Goal: Task Accomplishment & Management: Manage account settings

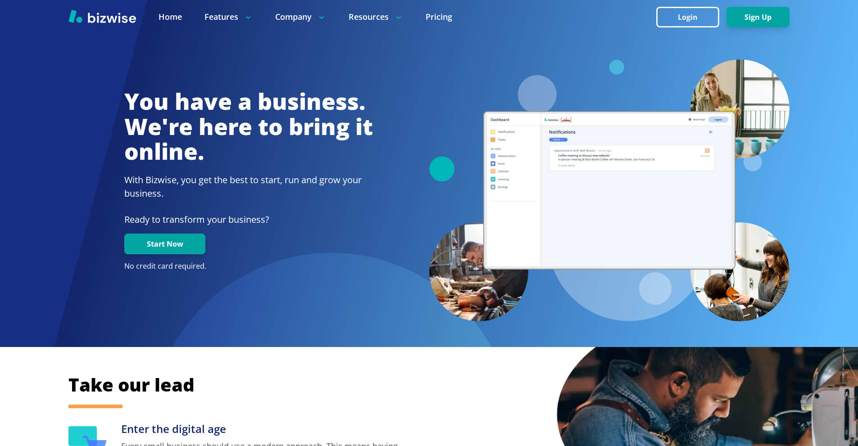
click at [668, 18] on button "Login" at bounding box center [687, 17] width 63 height 21
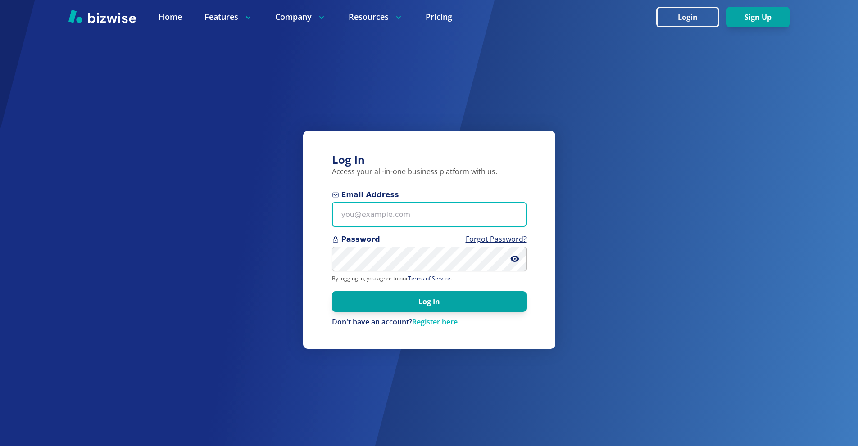
click at [415, 217] on input "Email Address" at bounding box center [429, 214] width 194 height 25
paste input "kelseyurek@gmail.com"
type input "kelseyurek@gmail.com"
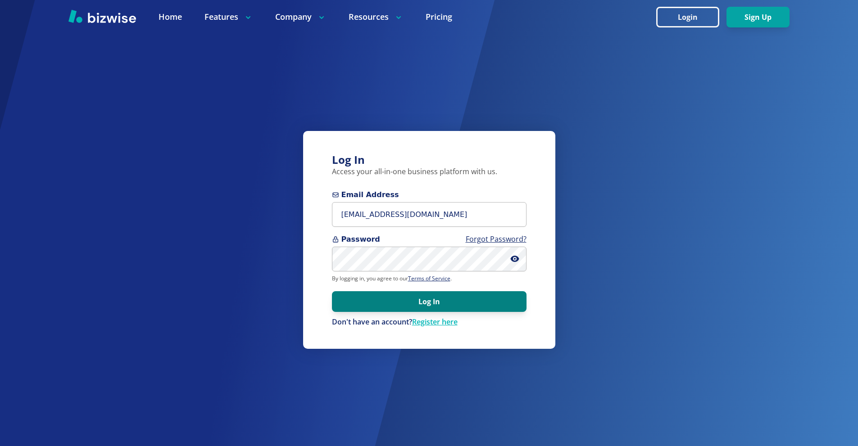
click at [430, 303] on button "Log In" at bounding box center [429, 301] width 194 height 21
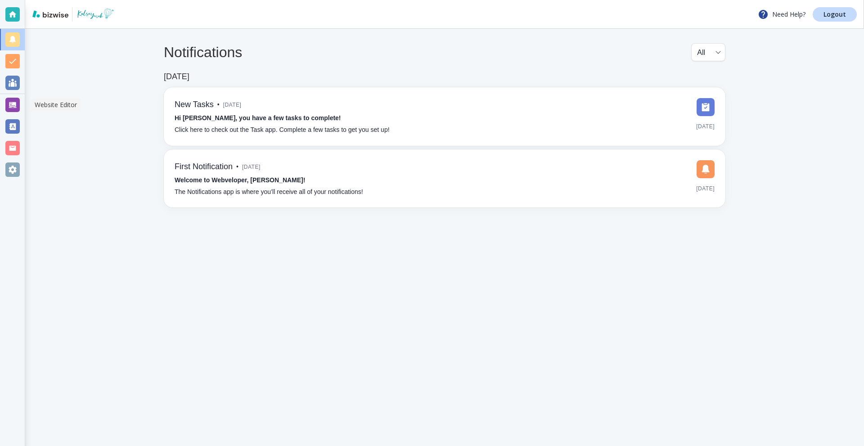
click at [14, 104] on div at bounding box center [12, 105] width 14 height 14
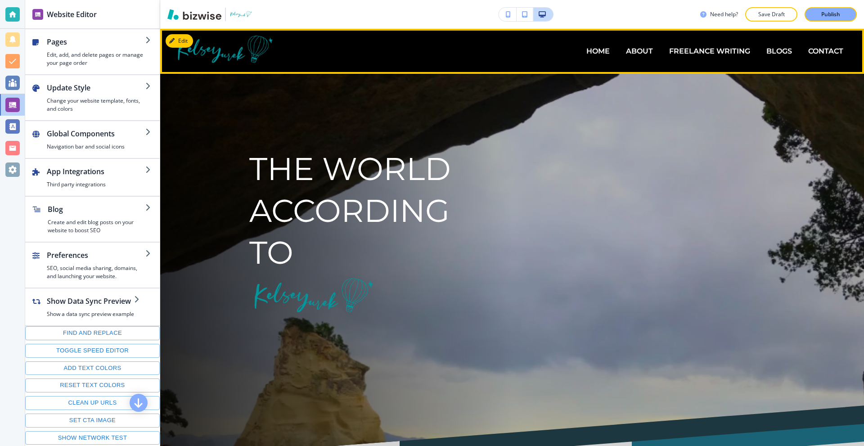
click at [770, 51] on p "BLOGS" at bounding box center [780, 51] width 26 height 10
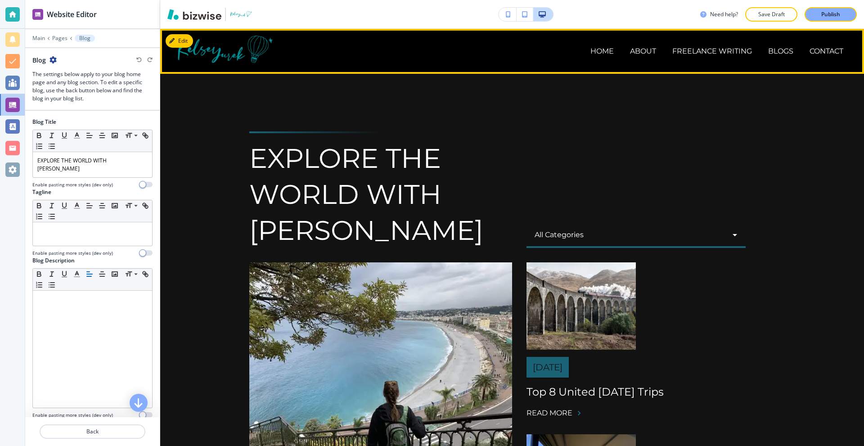
click at [205, 38] on img at bounding box center [228, 51] width 108 height 38
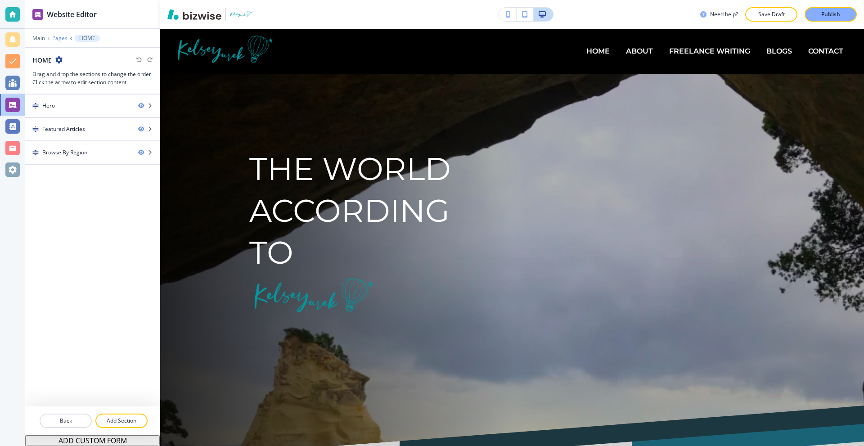
click at [63, 38] on p "Pages" at bounding box center [59, 38] width 15 height 6
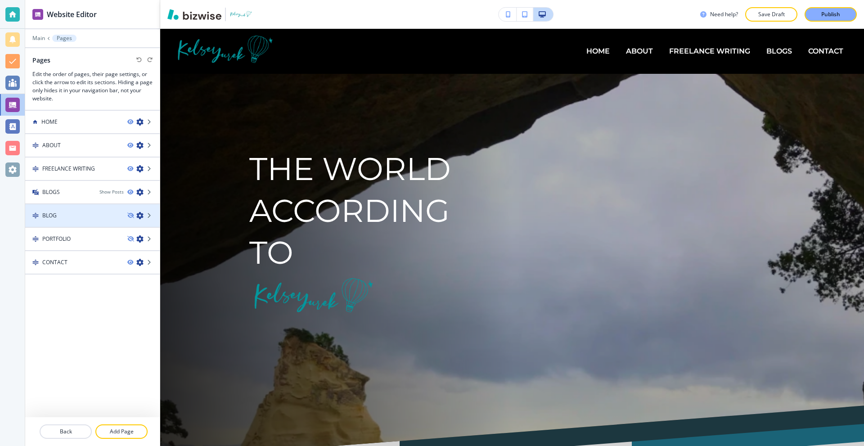
click at [138, 215] on icon "button" at bounding box center [139, 215] width 7 height 7
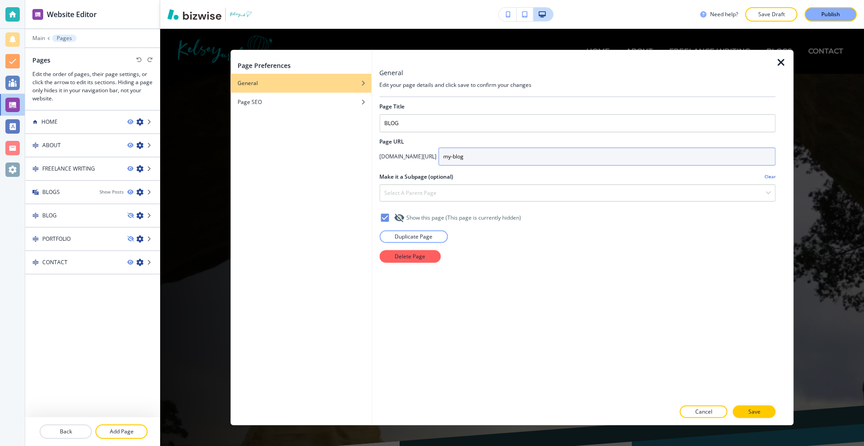
drag, startPoint x: 466, startPoint y: 157, endPoint x: 392, endPoint y: 152, distance: 74.0
click at [393, 152] on div "kelseyyurek.com/ my-blog" at bounding box center [578, 156] width 396 height 18
drag, startPoint x: 379, startPoint y: 154, endPoint x: 455, endPoint y: 159, distance: 76.3
click at [455, 159] on div "General Edit your page details and click save to confirm your changes Page Titl…" at bounding box center [582, 237] width 421 height 375
click at [455, 159] on input "my-blog" at bounding box center [606, 156] width 337 height 18
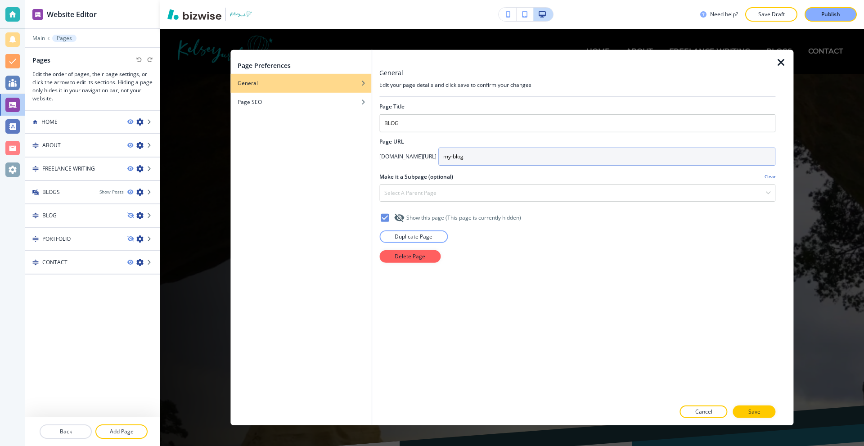
drag, startPoint x: 456, startPoint y: 158, endPoint x: 378, endPoint y: 156, distance: 78.4
click at [378, 156] on div "General Edit your page details and click save to confirm your changes Page Titl…" at bounding box center [582, 237] width 421 height 375
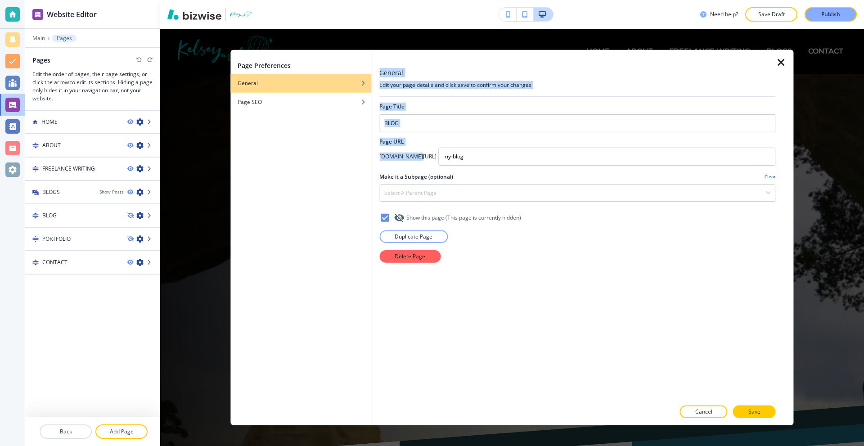
drag, startPoint x: 377, startPoint y: 155, endPoint x: 414, endPoint y: 157, distance: 36.5
click at [413, 157] on div "General Edit your page details and click save to confirm your changes Page Titl…" at bounding box center [582, 237] width 421 height 375
click at [414, 157] on h4 "kelseyyurek.com/" at bounding box center [408, 156] width 57 height 8
drag, startPoint x: 423, startPoint y: 156, endPoint x: 380, endPoint y: 160, distance: 43.5
click at [380, 160] on h4 "kelseyyurek.com/" at bounding box center [408, 156] width 57 height 8
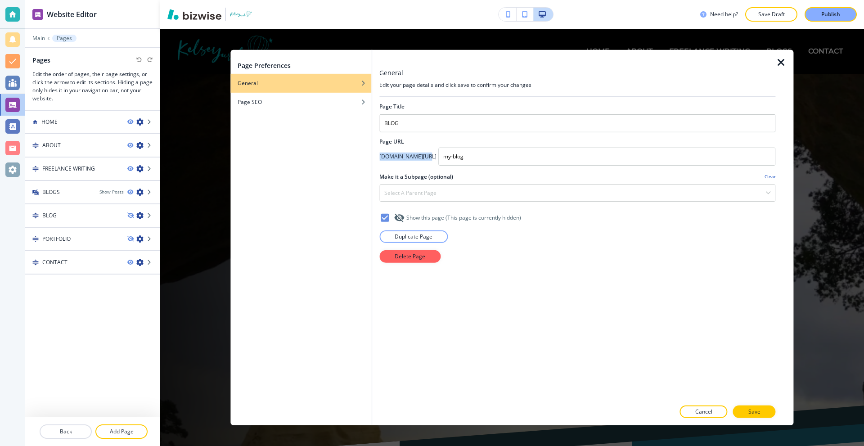
copy h4 "kelseyyurek.com/"
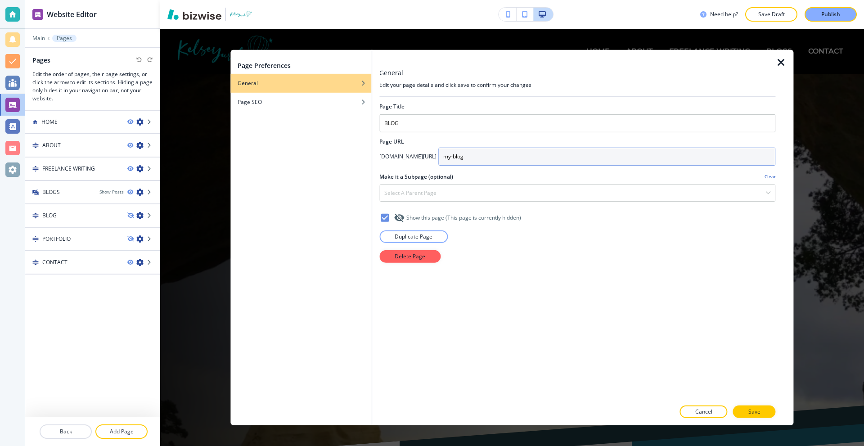
drag, startPoint x: 445, startPoint y: 158, endPoint x: 433, endPoint y: 153, distance: 13.1
click at [420, 159] on div "kelseyyurek.com/ my-blog" at bounding box center [578, 156] width 396 height 18
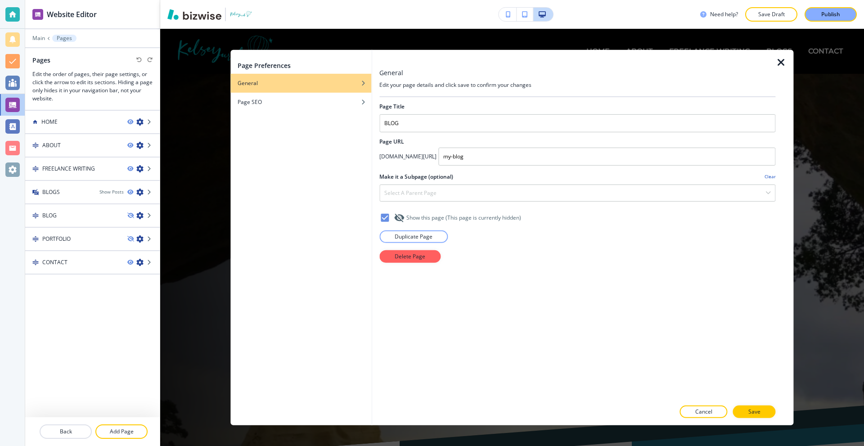
click at [212, 63] on div "Page Preferences General Page SEO General Edit your page details and click save…" at bounding box center [512, 237] width 704 height 417
click at [777, 61] on icon "button" at bounding box center [781, 62] width 11 height 11
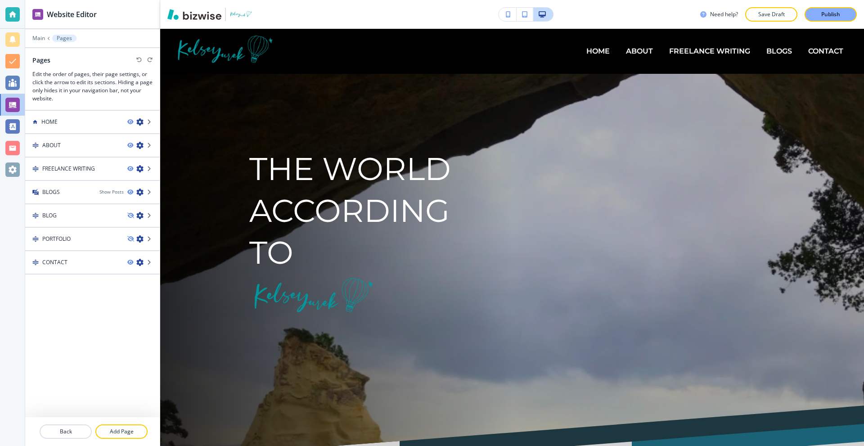
click at [12, 8] on div at bounding box center [12, 14] width 14 height 14
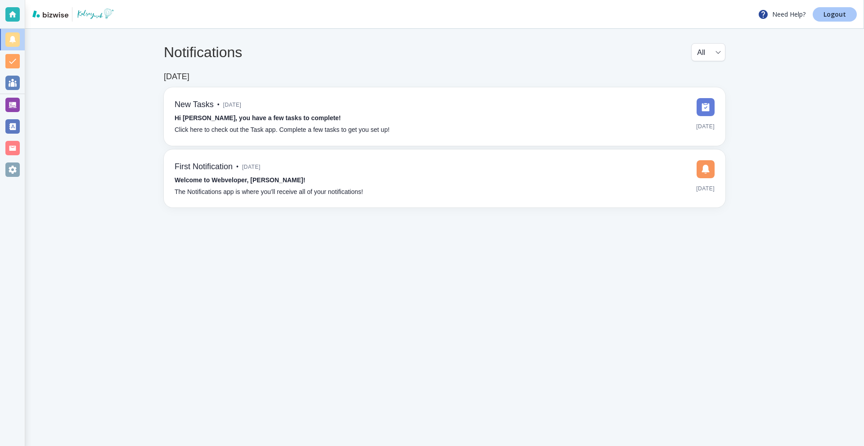
click at [827, 11] on p "Logout" at bounding box center [835, 14] width 23 height 6
